Goal: Find specific page/section: Find specific page/section

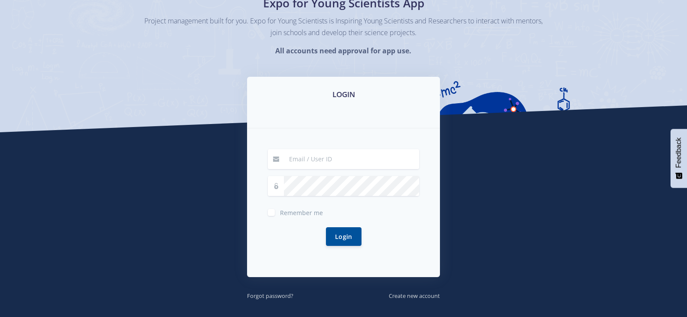
scroll to position [87, 0]
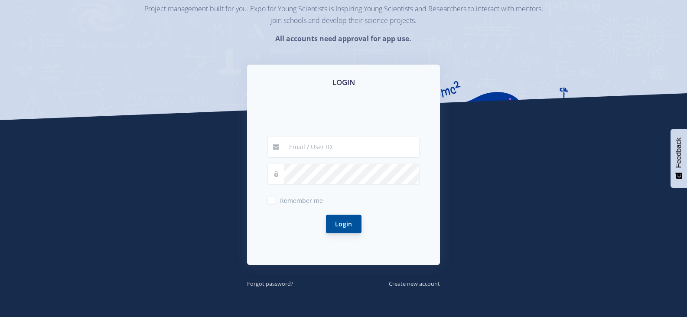
type input "12"
click at [344, 224] on button "Login" at bounding box center [344, 223] width 36 height 19
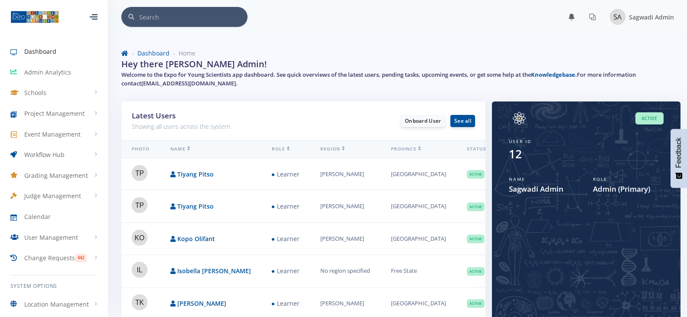
scroll to position [43, 0]
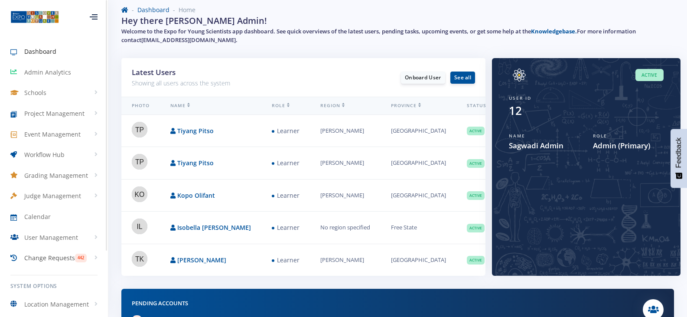
click at [55, 259] on span "Change Requests" at bounding box center [49, 257] width 51 height 9
click at [49, 279] on span "Pending Changes" at bounding box center [60, 276] width 45 height 9
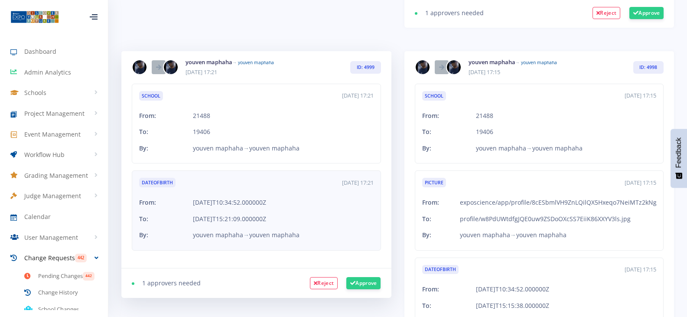
scroll to position [650, 0]
